Goal: Navigation & Orientation: Find specific page/section

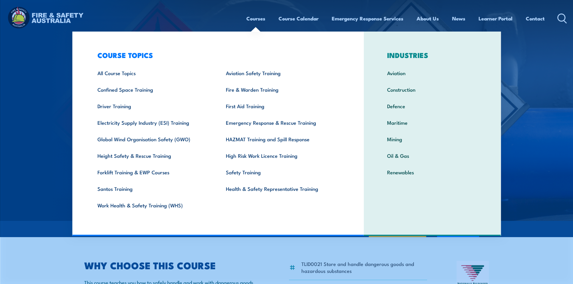
click at [258, 21] on link "Courses" at bounding box center [255, 19] width 19 height 16
